Goal: Information Seeking & Learning: Check status

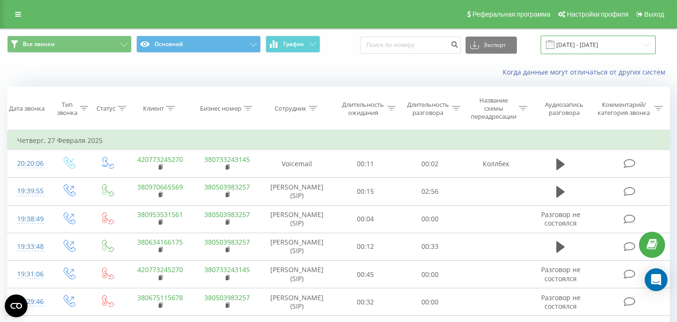
click at [595, 41] on input "[DATE] - [DATE]" at bounding box center [597, 45] width 115 height 19
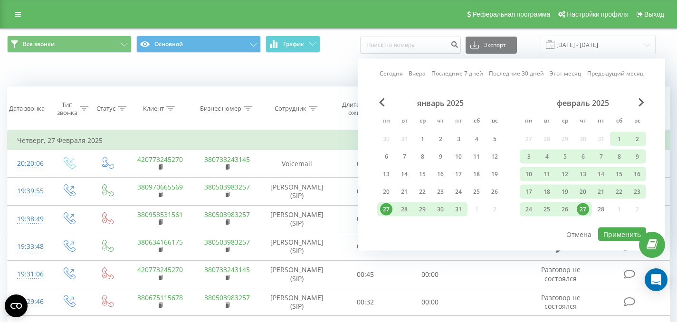
click at [510, 72] on link "Последние 30 дней" at bounding box center [516, 73] width 55 height 9
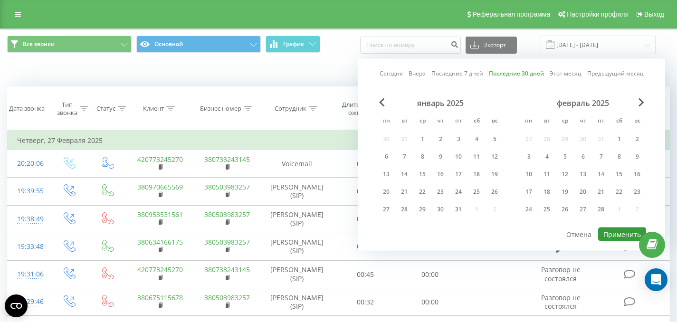
click at [609, 232] on button "Применить" at bounding box center [622, 234] width 48 height 14
type input "[DATE] - [DATE]"
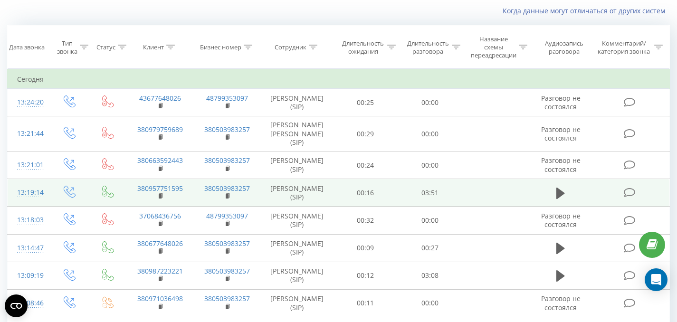
scroll to position [65, 0]
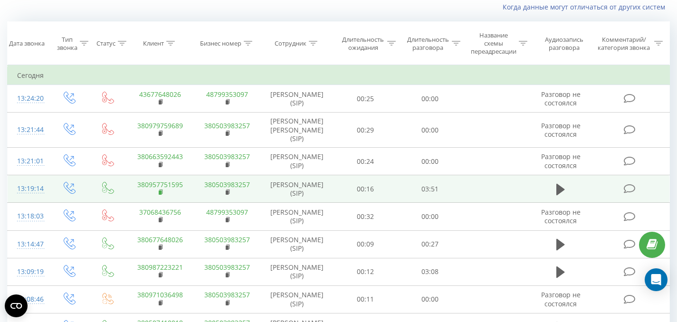
click at [160, 195] on rect at bounding box center [160, 192] width 3 height 4
click at [558, 195] on icon at bounding box center [560, 189] width 9 height 11
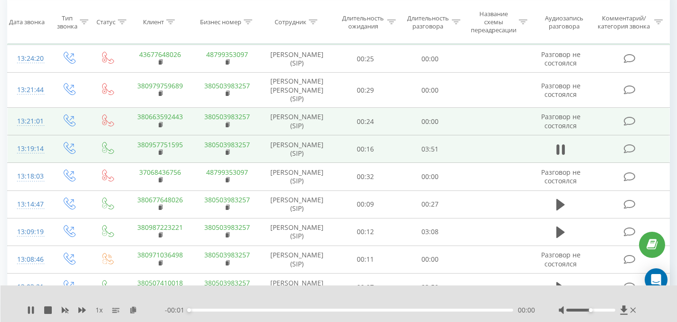
scroll to position [151, 0]
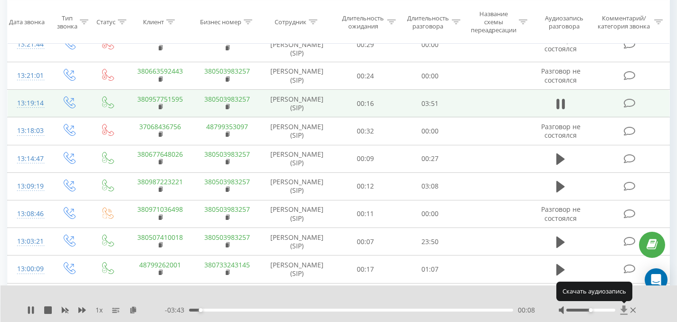
click at [624, 309] on icon at bounding box center [623, 309] width 7 height 9
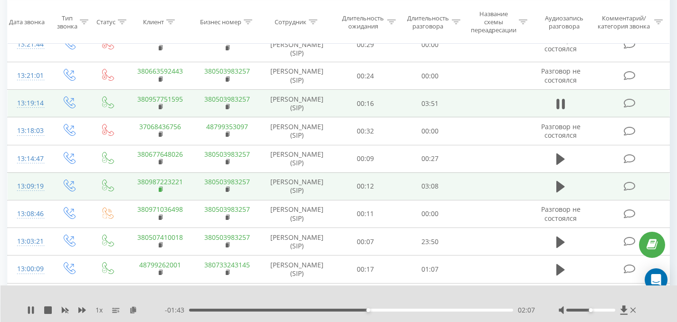
click at [159, 193] on icon at bounding box center [161, 189] width 5 height 7
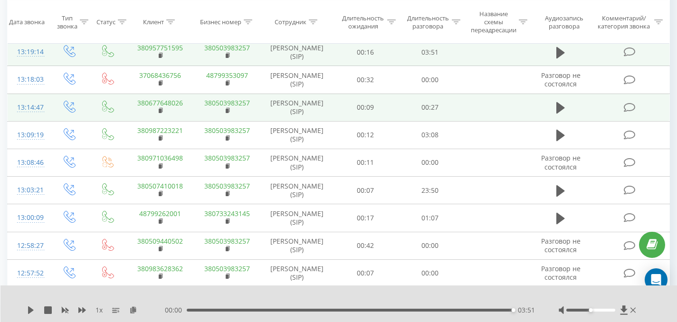
scroll to position [202, 0]
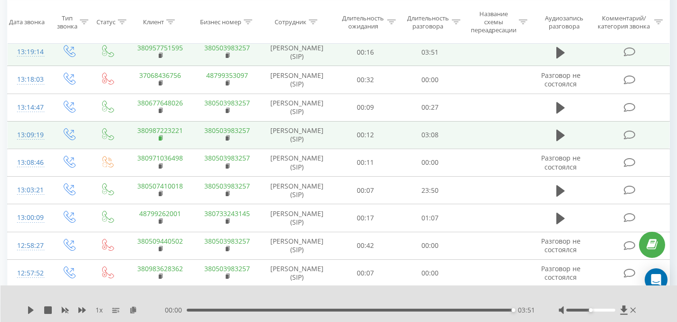
click at [160, 141] on rect at bounding box center [160, 138] width 3 height 4
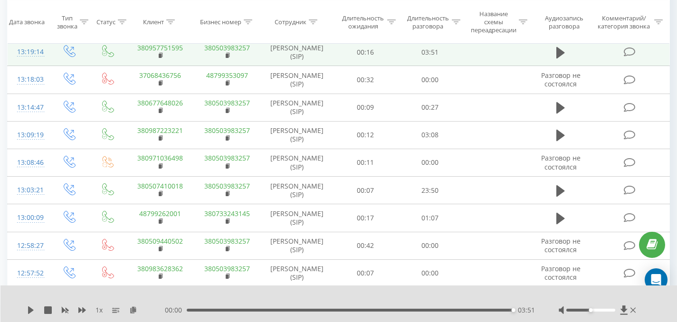
scroll to position [0, 0]
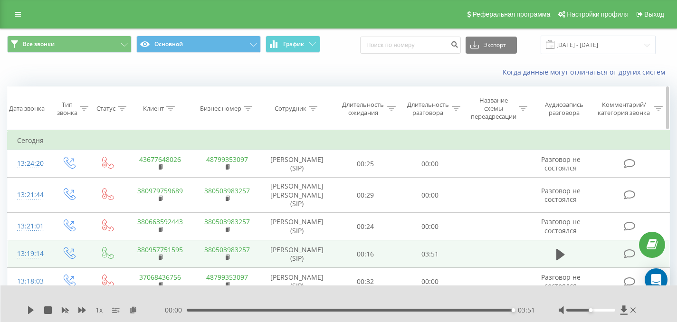
click at [312, 110] on icon at bounding box center [313, 108] width 9 height 5
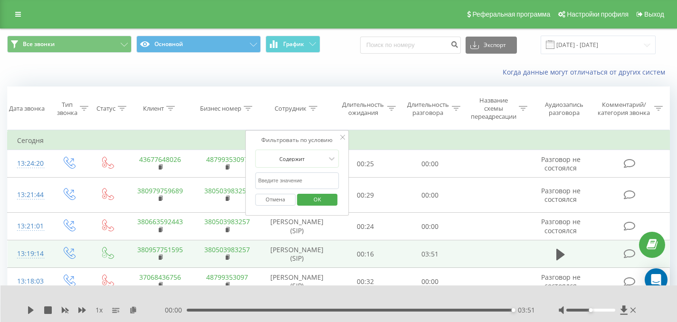
click at [301, 180] on input "text" at bounding box center [297, 180] width 84 height 17
click button "OK" at bounding box center [317, 200] width 40 height 12
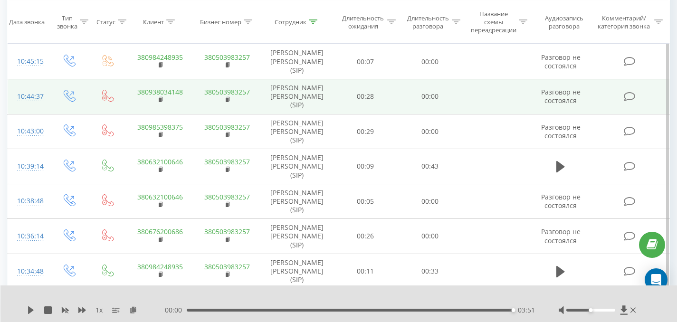
scroll to position [494, 0]
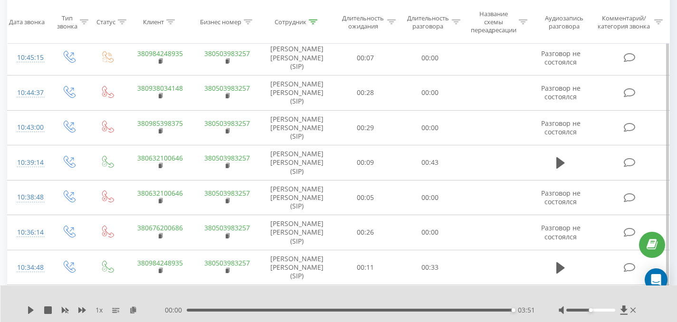
click at [559, 29] on icon at bounding box center [560, 23] width 9 height 11
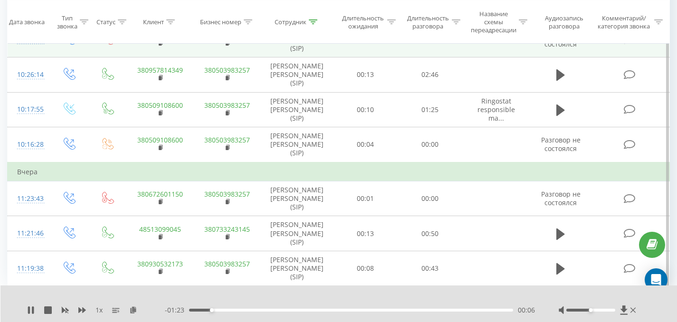
scroll to position [838, 0]
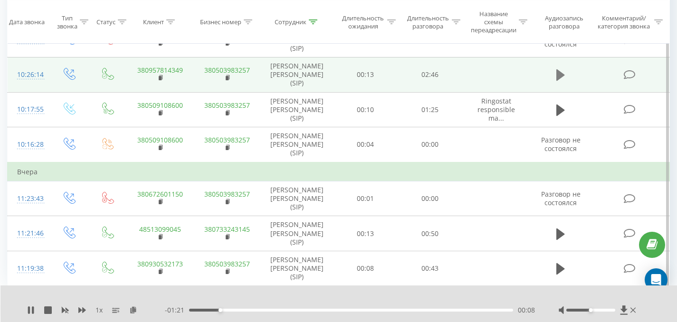
click at [562, 81] on icon at bounding box center [560, 74] width 9 height 11
click at [159, 80] on rect at bounding box center [160, 78] width 3 height 4
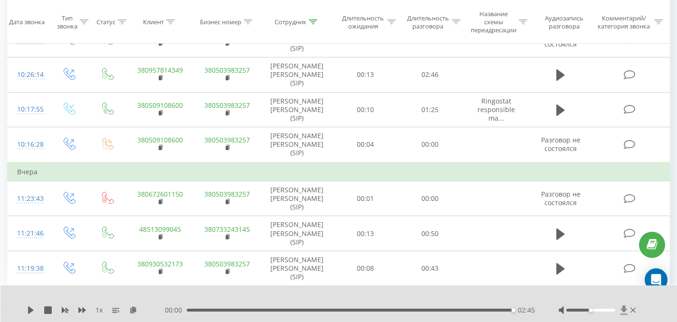
click at [623, 310] on icon at bounding box center [623, 309] width 7 height 9
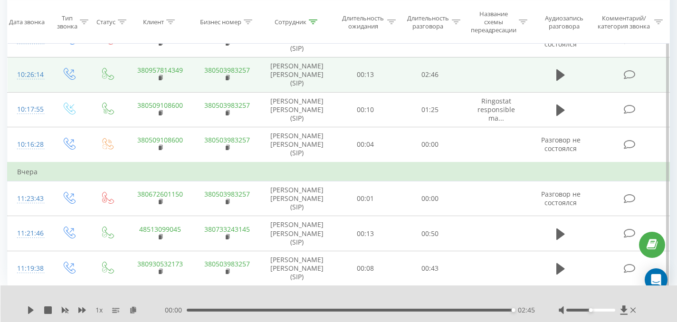
scroll to position [813, 0]
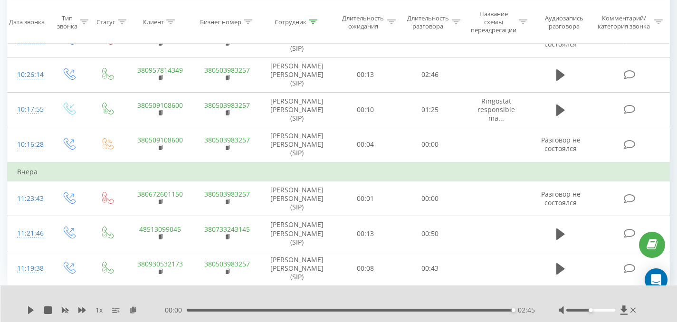
drag, startPoint x: 516, startPoint y: 312, endPoint x: 311, endPoint y: 307, distance: 205.2
click at [311, 307] on div "00:00 02:45 02:45" at bounding box center [350, 309] width 370 height 9
click at [558, 81] on icon at bounding box center [560, 74] width 9 height 11
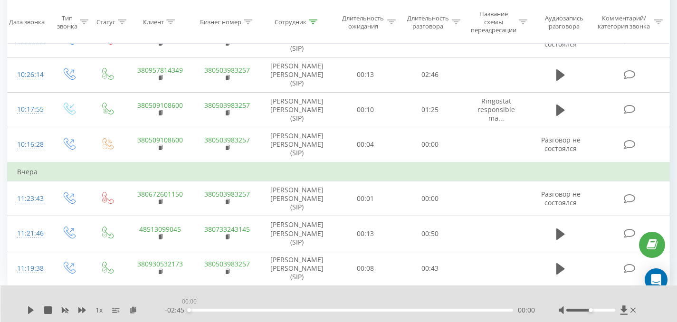
drag, startPoint x: 512, startPoint y: 310, endPoint x: 176, endPoint y: 331, distance: 337.4
click at [560, 81] on icon at bounding box center [560, 74] width 9 height 11
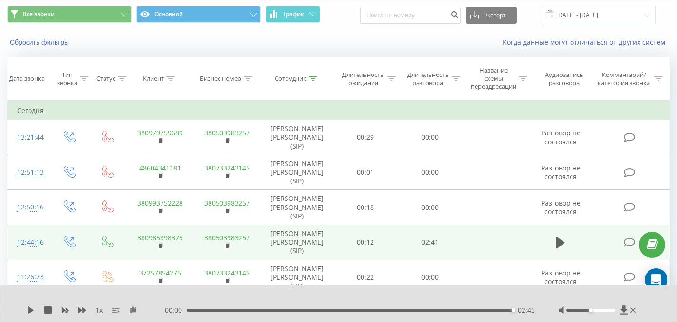
scroll to position [24, 0]
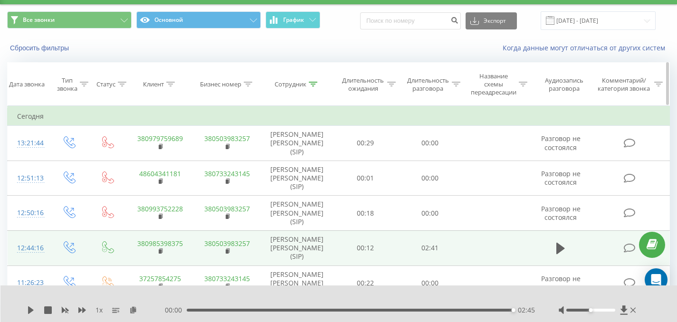
click at [309, 83] on icon at bounding box center [313, 84] width 9 height 5
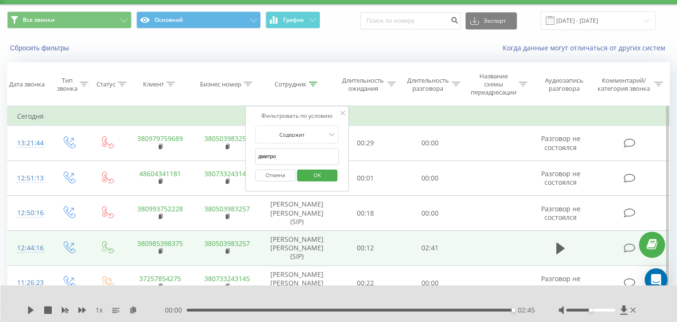
drag, startPoint x: 285, startPoint y: 154, endPoint x: 252, endPoint y: 153, distance: 33.7
click at [251, 153] on div "Фильтровать по условию Содержит [PERSON_NAME] OK" at bounding box center [297, 148] width 104 height 85
type input "Світлана"
click at [323, 177] on span "OK" at bounding box center [317, 175] width 27 height 15
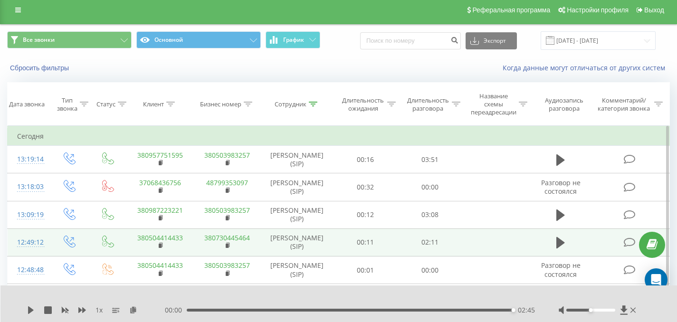
scroll to position [12, 0]
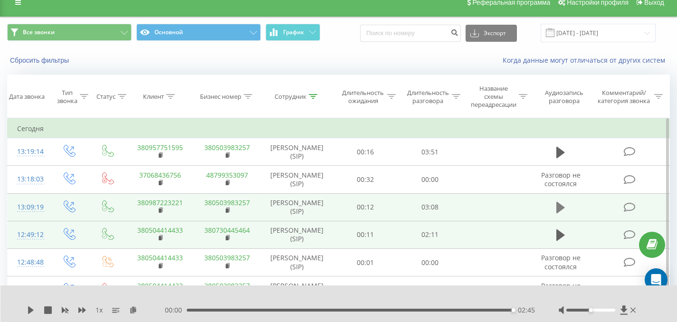
click at [557, 208] on icon at bounding box center [560, 207] width 9 height 11
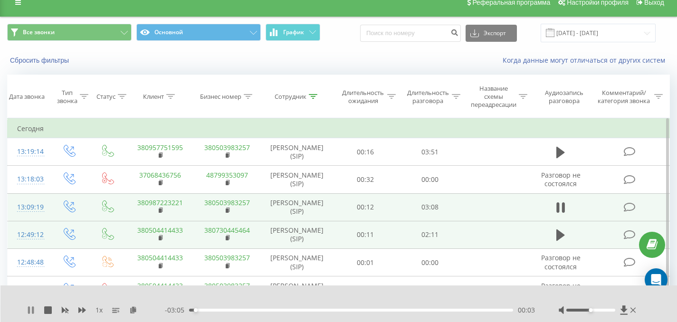
click at [29, 310] on icon at bounding box center [29, 310] width 2 height 8
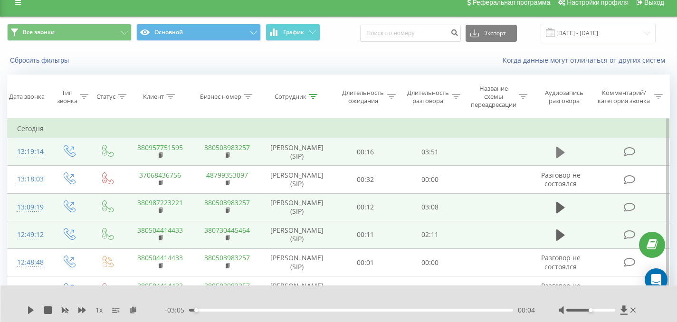
click at [558, 148] on icon at bounding box center [560, 152] width 9 height 11
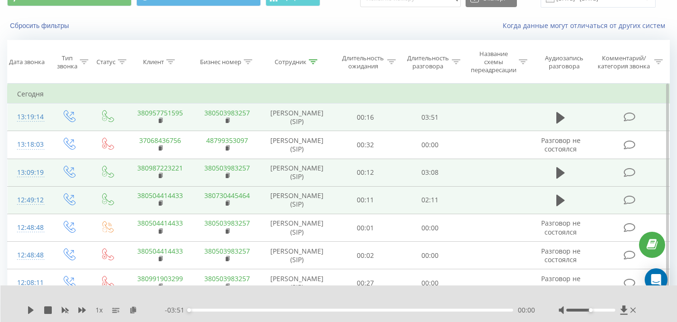
scroll to position [53, 0]
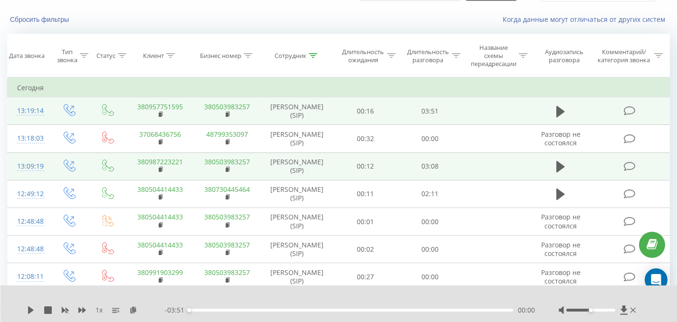
click at [24, 310] on div "1 x - 03:51 00:00 00:00" at bounding box center [338, 303] width 677 height 37
click at [28, 310] on icon at bounding box center [31, 310] width 8 height 8
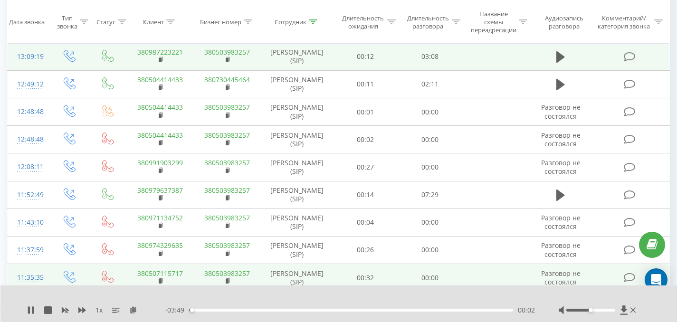
scroll to position [195, 0]
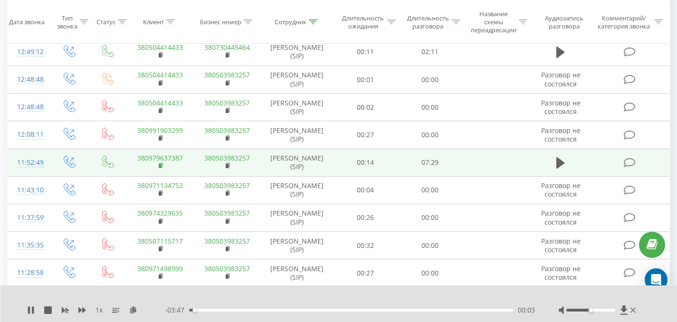
click at [161, 167] on rect at bounding box center [160, 166] width 3 height 4
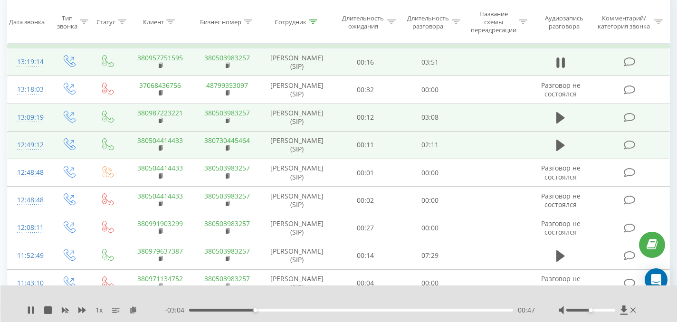
scroll to position [81, 0]
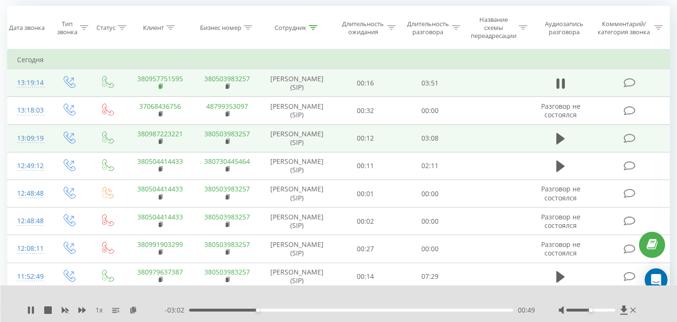
click at [160, 85] on rect at bounding box center [160, 87] width 3 height 4
